Goal: Task Accomplishment & Management: Use online tool/utility

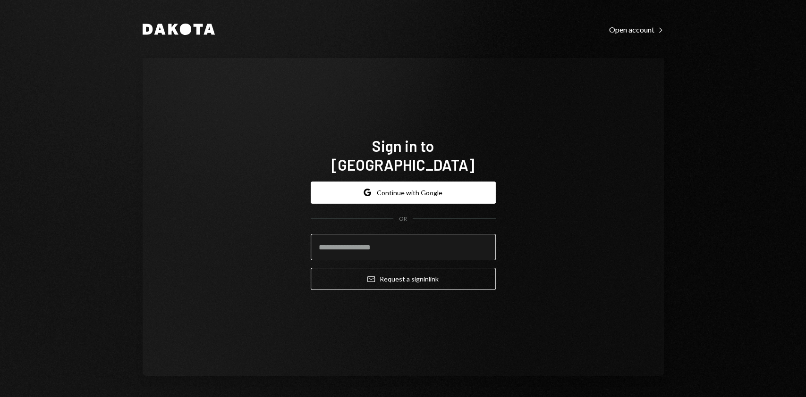
click at [429, 234] on input "email" at bounding box center [403, 247] width 185 height 26
type input "**********"
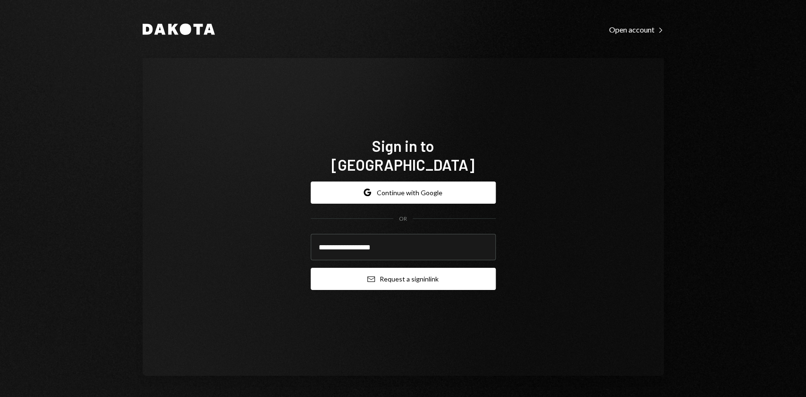
click at [414, 272] on button "Email Request a sign in link" at bounding box center [403, 279] width 185 height 22
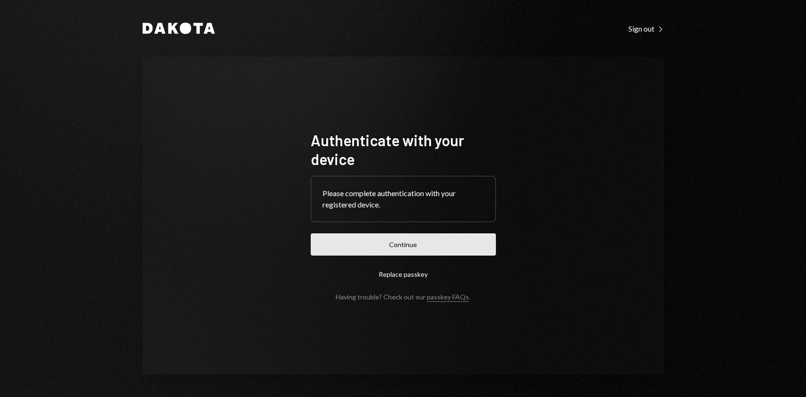
click at [394, 235] on button "Continue" at bounding box center [403, 245] width 185 height 22
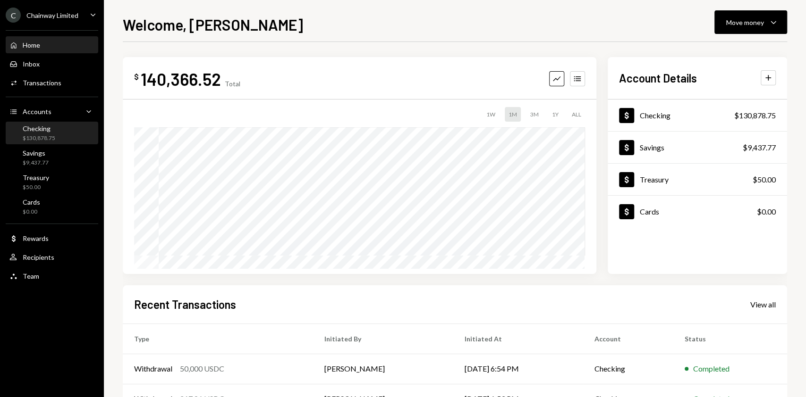
click at [58, 135] on div "Checking $130,878.75" at bounding box center [51, 134] width 85 height 18
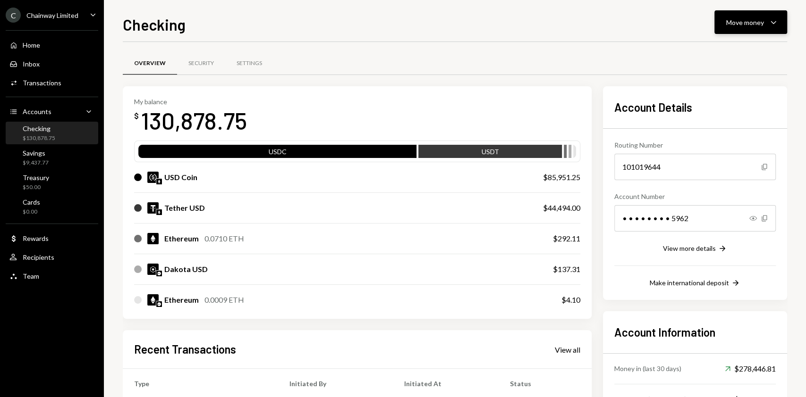
click at [739, 26] on div "Move money" at bounding box center [745, 22] width 38 height 10
click at [720, 51] on div "Send" at bounding box center [743, 51] width 69 height 10
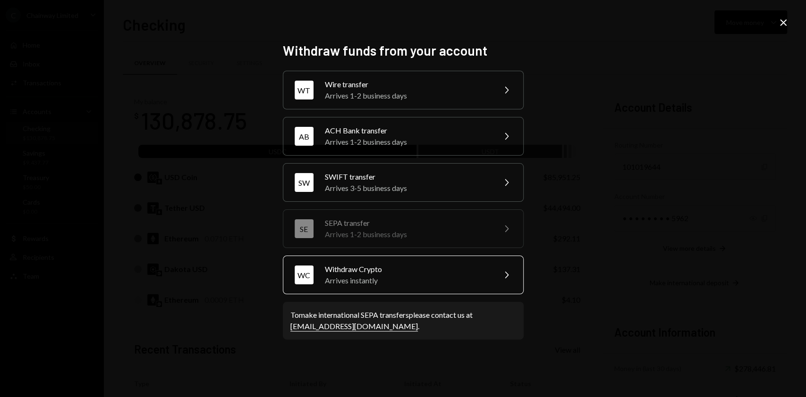
click at [385, 272] on div "Withdraw Crypto" at bounding box center [407, 269] width 164 height 11
